Goal: Use online tool/utility: Utilize a website feature to perform a specific function

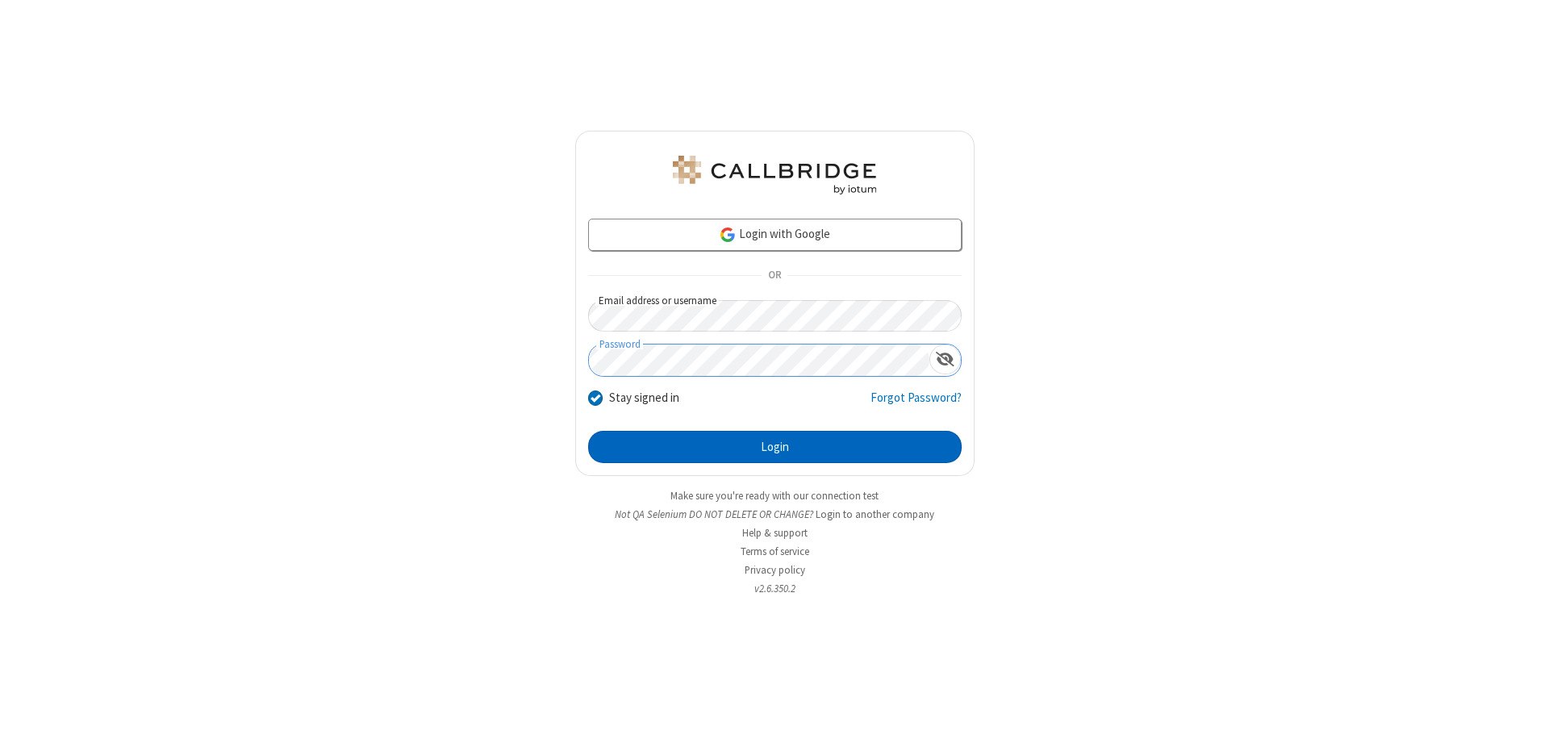
click at [775, 447] on button "Login" at bounding box center [775, 447] width 374 height 32
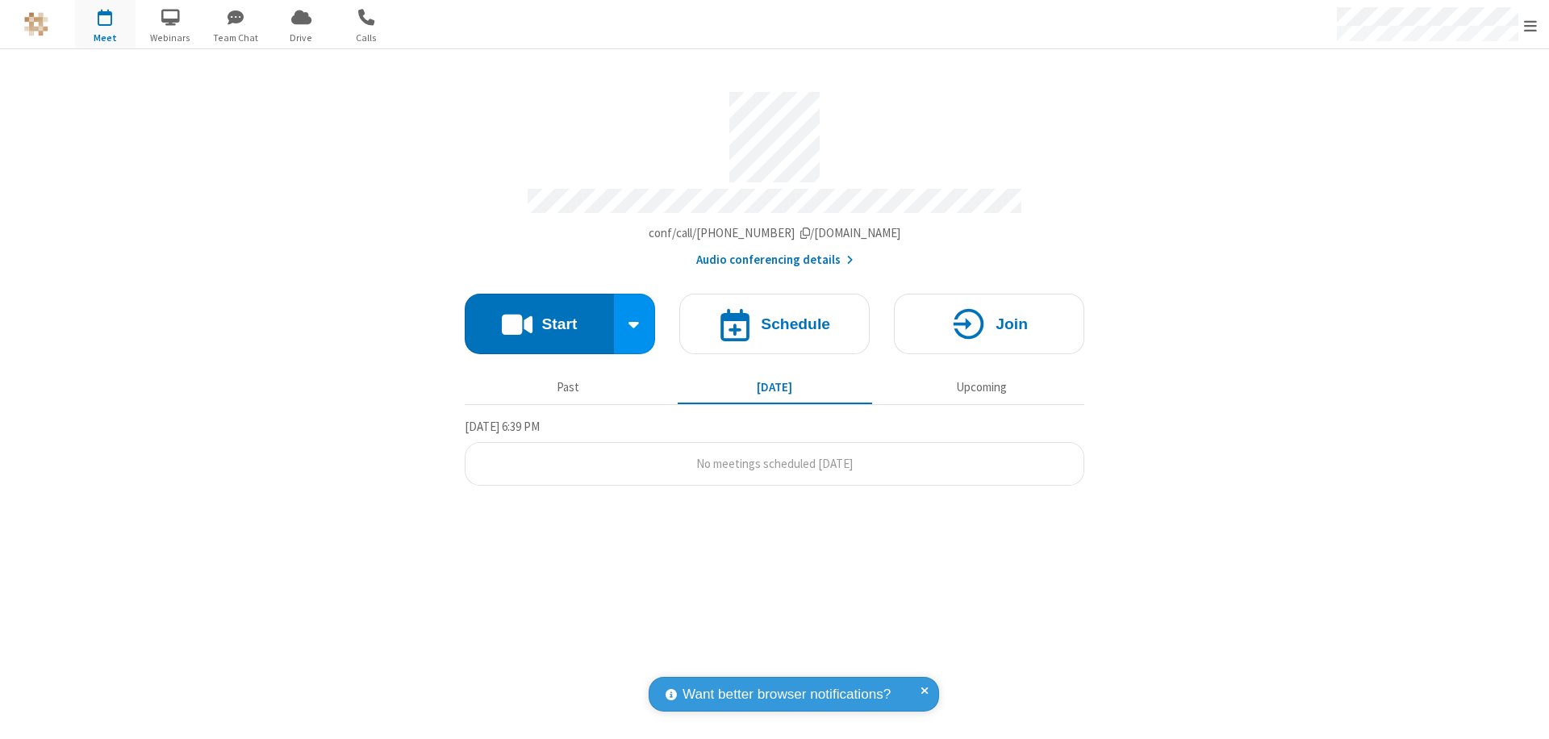
click at [539, 316] on button "Start" at bounding box center [539, 324] width 149 height 61
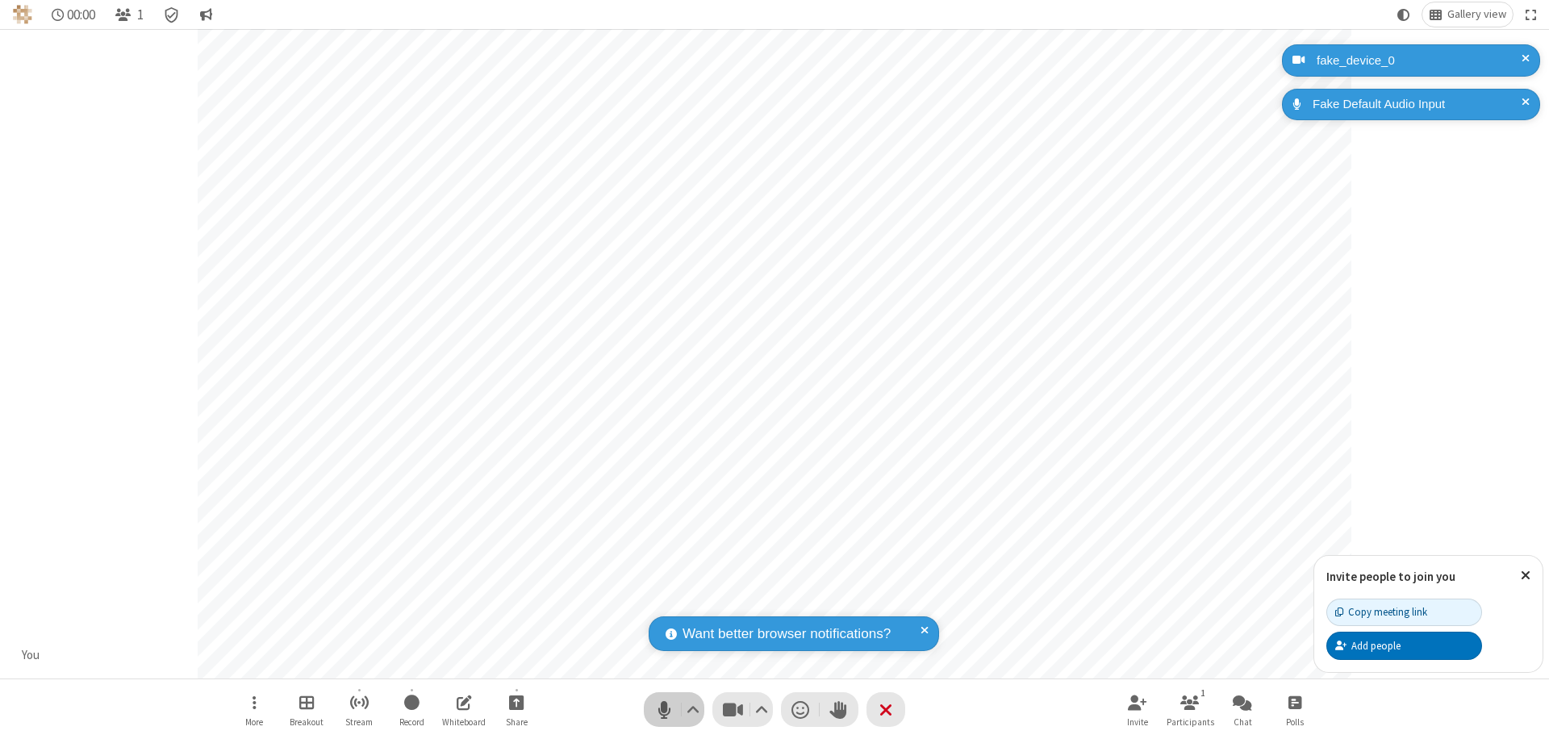
click at [664, 709] on span "Mute (⌘+Shift+A)" at bounding box center [664, 709] width 24 height 23
click at [664, 709] on span "Unmute (⌘+Shift+A)" at bounding box center [664, 709] width 24 height 23
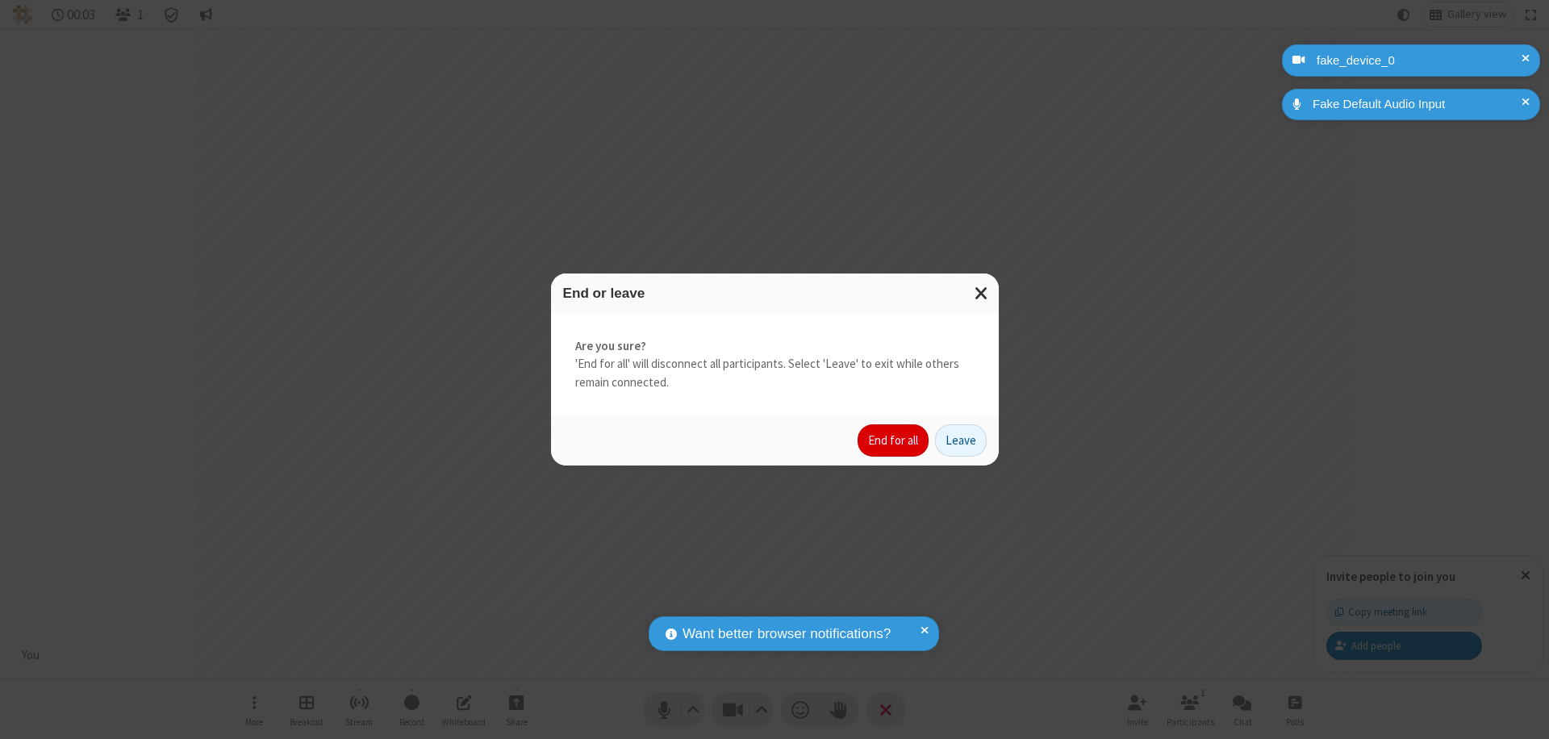
click at [894, 441] on button "End for all" at bounding box center [893, 440] width 71 height 32
